Goal: Task Accomplishment & Management: Complete application form

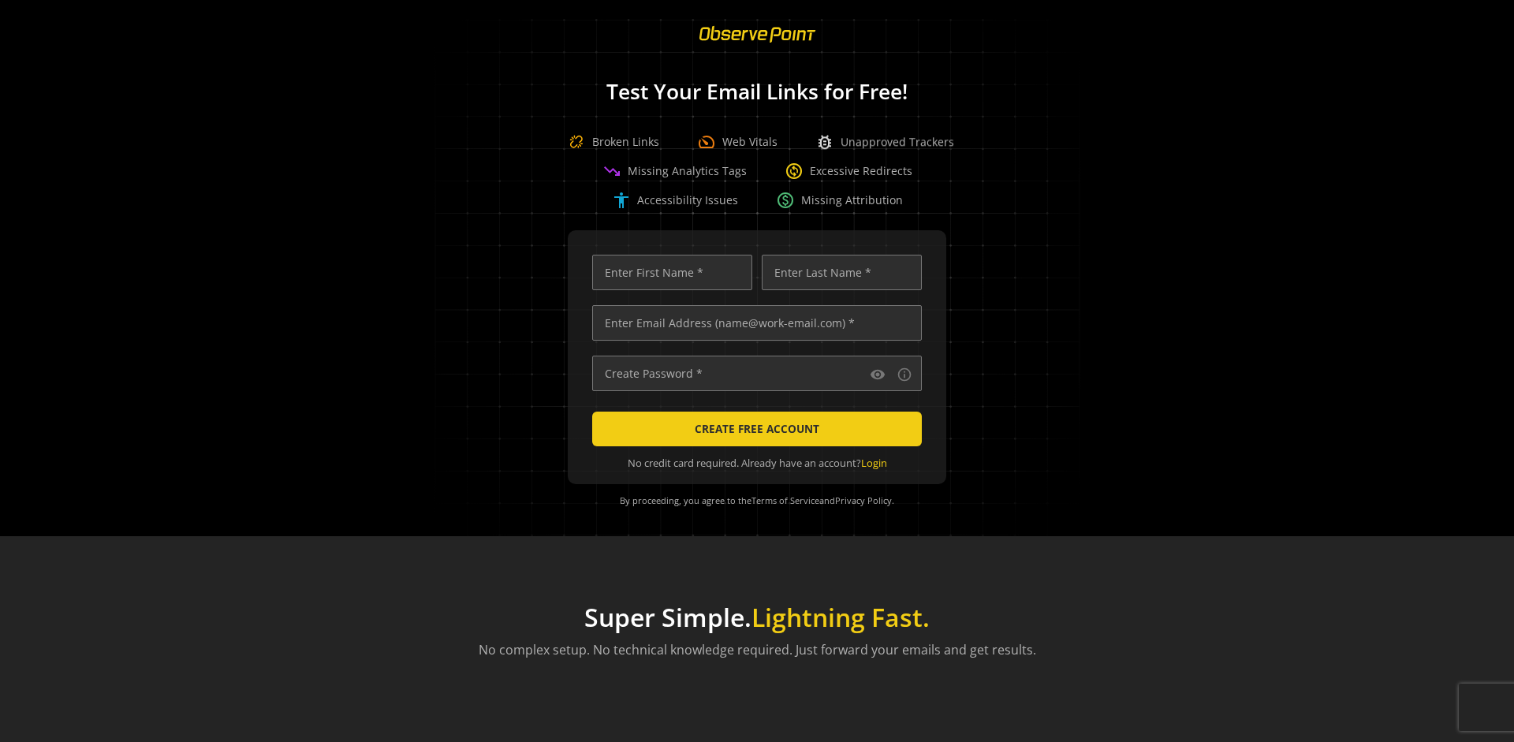
scroll to position [0, 5102]
click at [753, 323] on input "text" at bounding box center [757, 322] width 330 height 35
type input "[EMAIL_ADDRESS][DOMAIN_NAME]"
click at [668, 272] on input "text" at bounding box center [672, 272] width 160 height 35
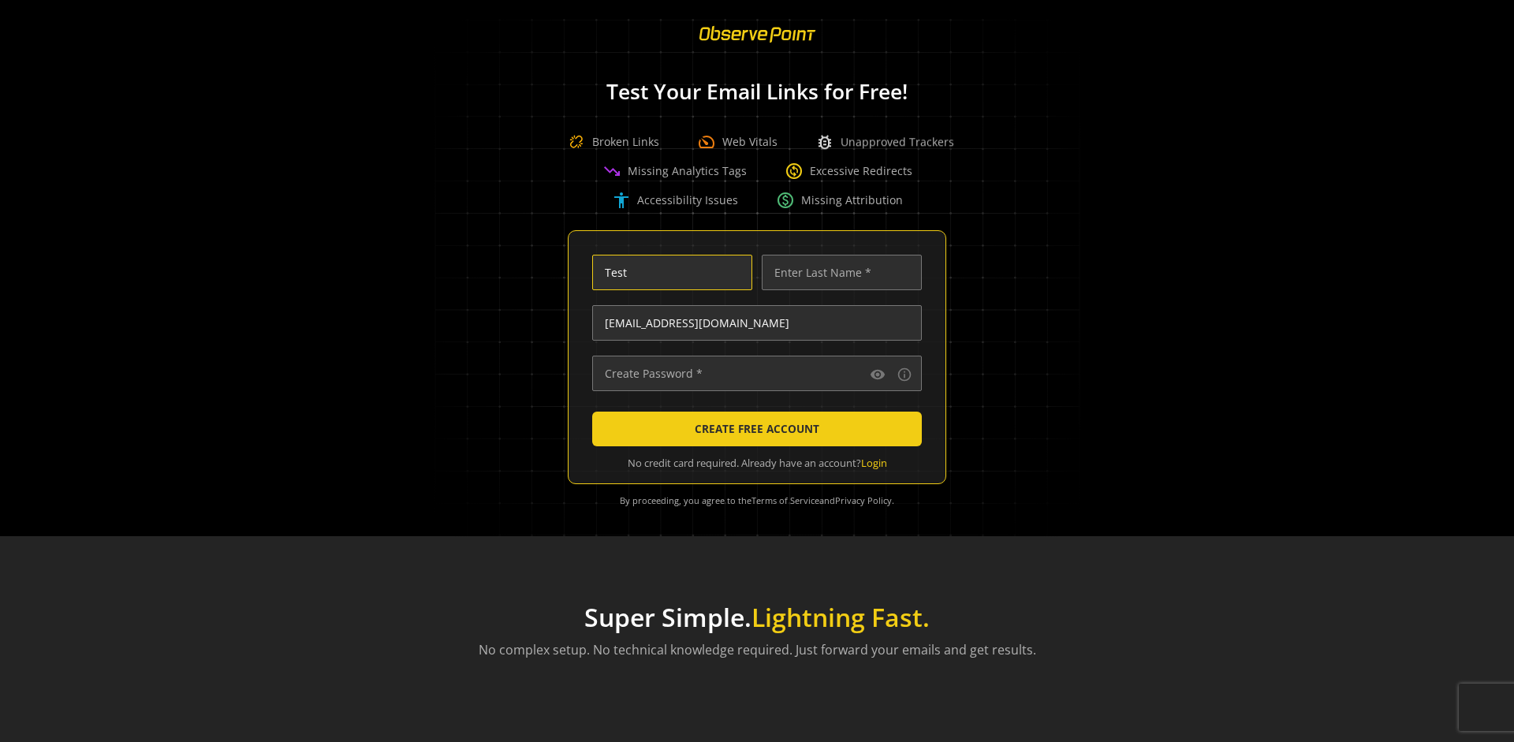
type input "Test"
click at [837, 272] on input "text" at bounding box center [842, 272] width 160 height 35
type input "Test"
click at [753, 373] on input "text" at bounding box center [757, 373] width 330 height 35
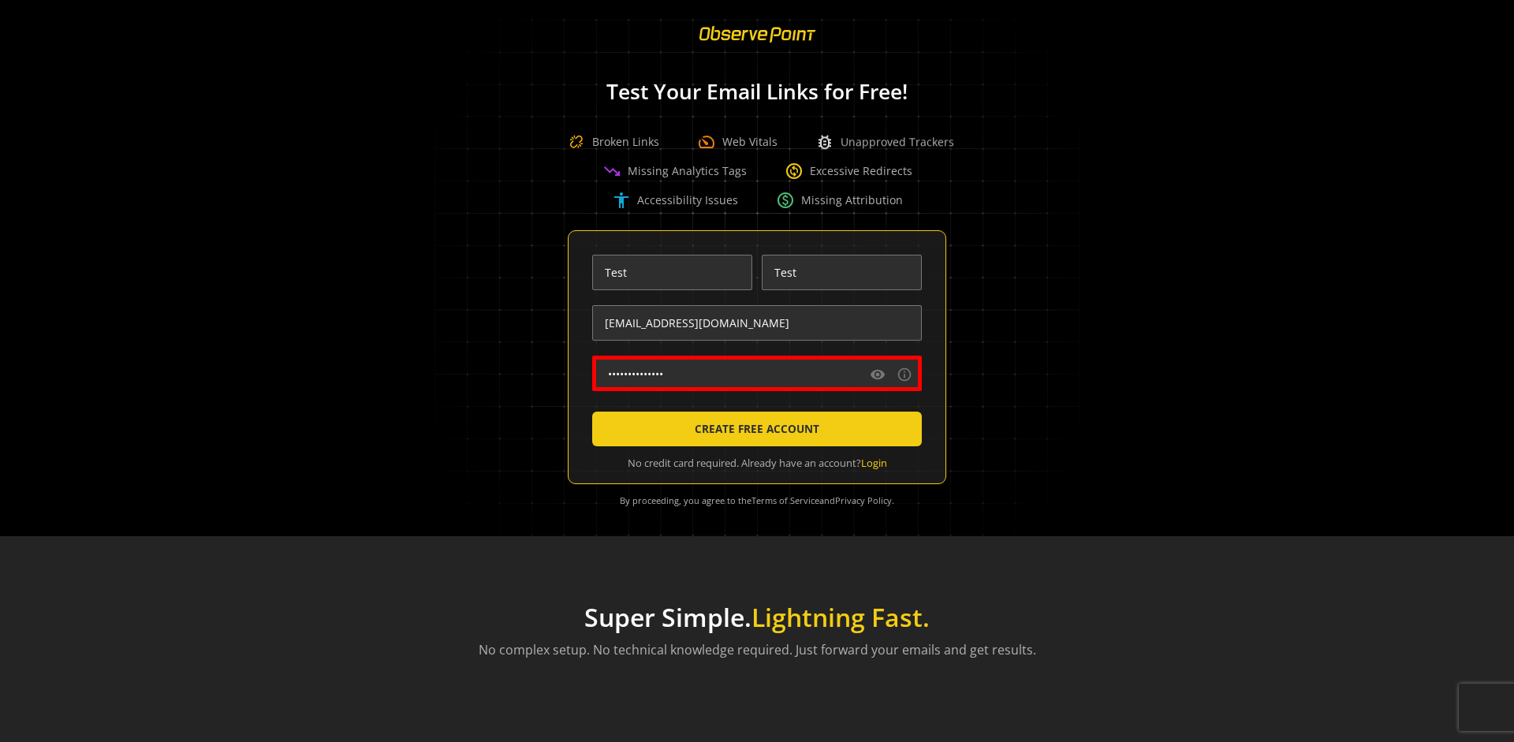
type input "••••••••••••••"
click at [753, 429] on span "CREATE FREE ACCOUNT" at bounding box center [757, 429] width 125 height 28
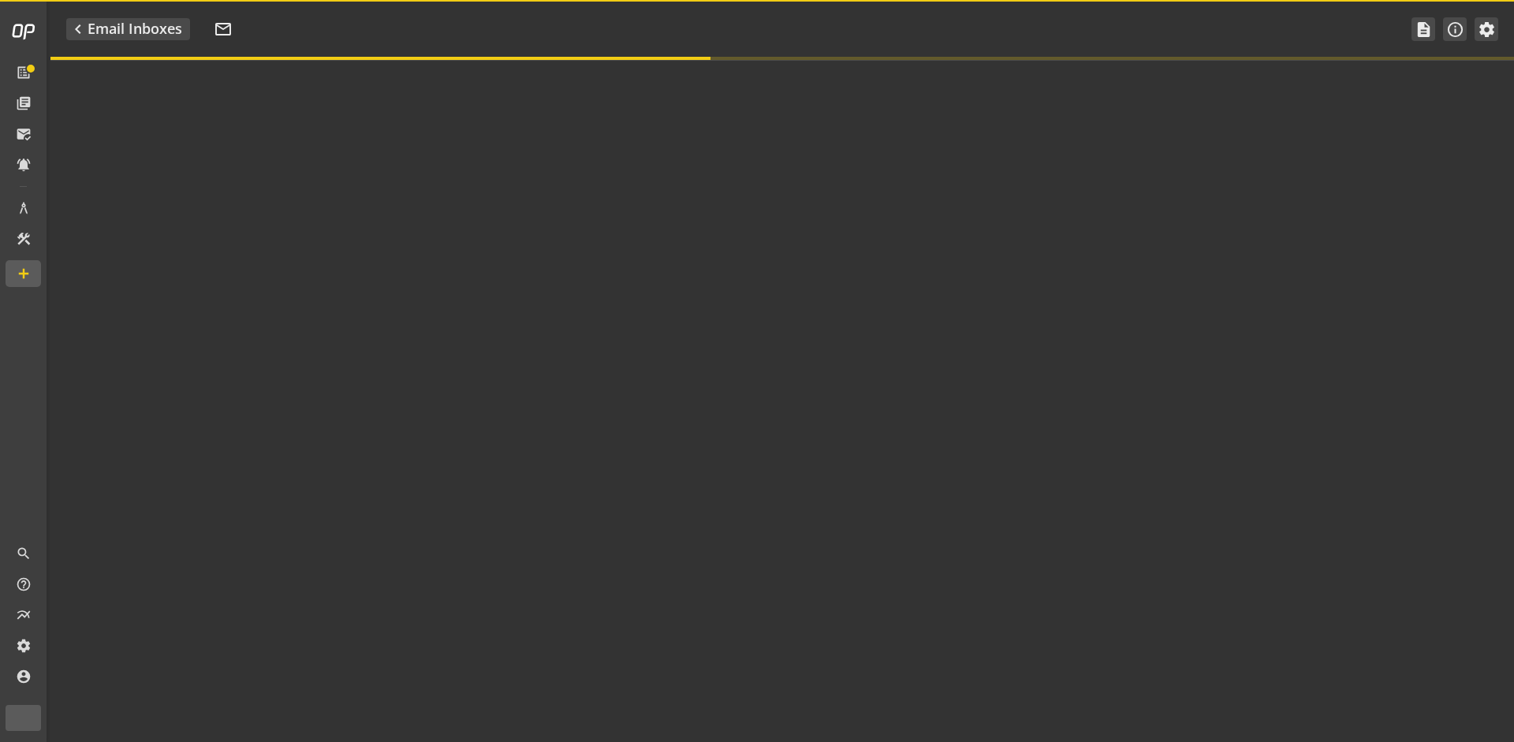
type textarea "Welcome to ObservePoint! This is your default email inbox for testing."
